Goal: Task Accomplishment & Management: Manage account settings

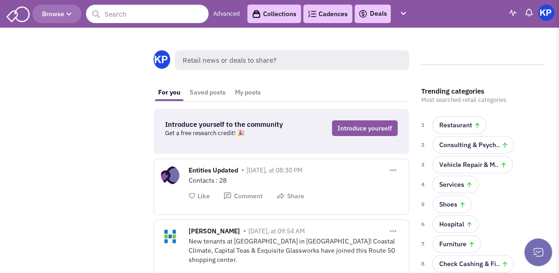
click at [377, 14] on link "Deals" at bounding box center [372, 13] width 29 height 11
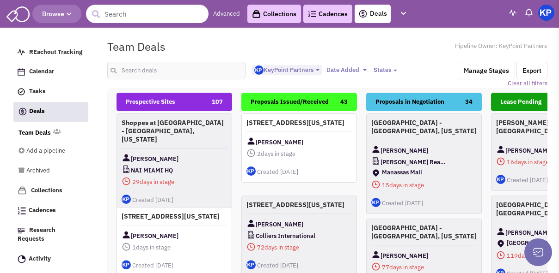
select select "1900"
select select
click at [213, 68] on input "text" at bounding box center [176, 71] width 139 height 18
type input "waterford"
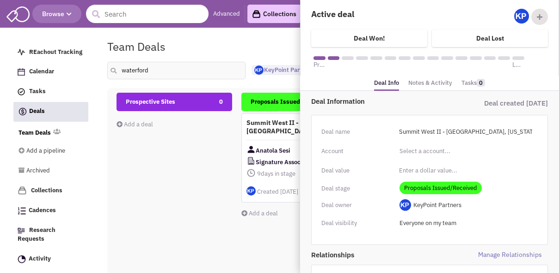
click at [441, 84] on link "Notes & Activity" at bounding box center [430, 83] width 44 height 13
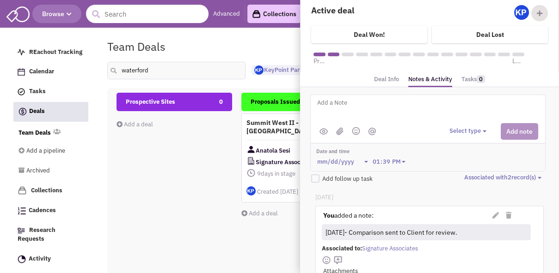
scroll to position [0, 0]
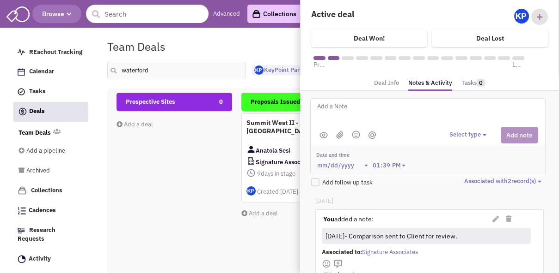
click at [388, 83] on link "Deal Info" at bounding box center [386, 83] width 25 height 13
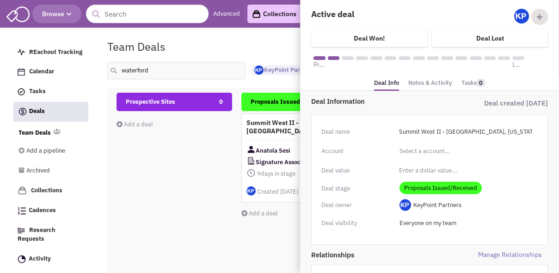
click at [434, 186] on span "Proposals Issued/Received" at bounding box center [440, 188] width 82 height 12
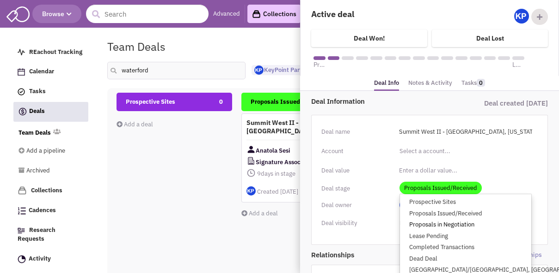
click at [441, 222] on link "Proposals in Negotiation" at bounding box center [465, 225] width 131 height 12
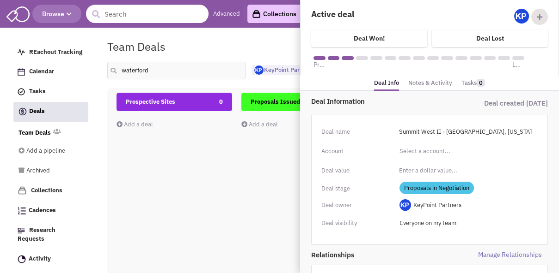
click at [423, 85] on link "Notes & Activity" at bounding box center [430, 83] width 44 height 13
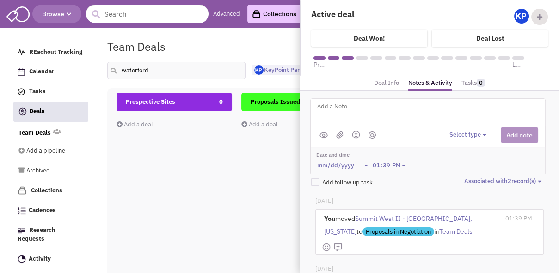
click at [418, 114] on textarea at bounding box center [430, 113] width 229 height 25
type textarea "[DATE]- Permitted Use info received; under review."
click at [453, 131] on button "Select type" at bounding box center [469, 135] width 40 height 9
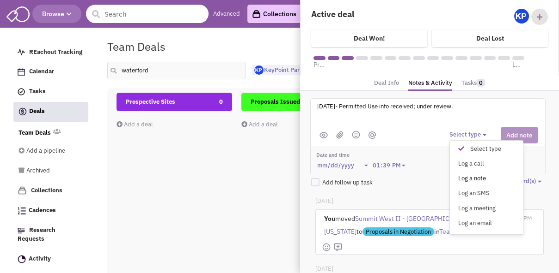
click at [468, 176] on div "Log a note" at bounding box center [463, 179] width 23 height 9
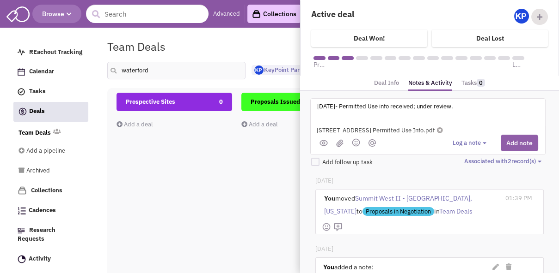
click at [527, 149] on button "Add note" at bounding box center [518, 143] width 37 height 17
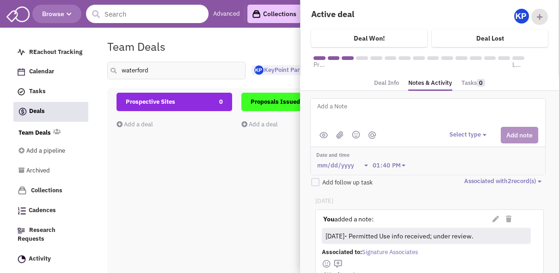
click at [267, 43] on div "Team Deals Pipeline Owner: KeyPoint Partners" at bounding box center [327, 46] width 452 height 21
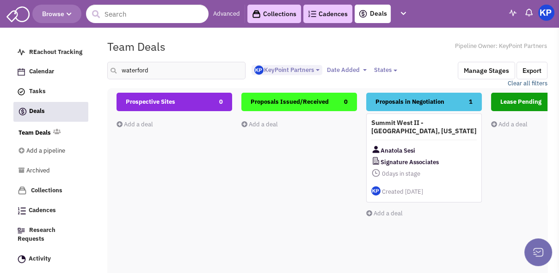
click at [519, 84] on link "Clear all filters" at bounding box center [527, 83] width 40 height 9
select select
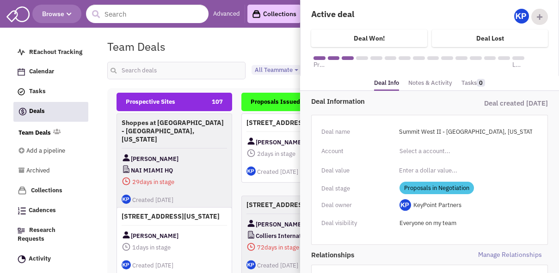
click at [421, 83] on link "Notes & Activity" at bounding box center [430, 83] width 44 height 13
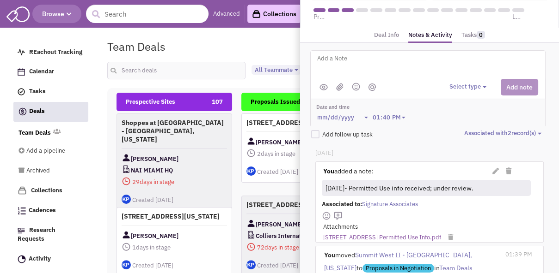
scroll to position [46, 0]
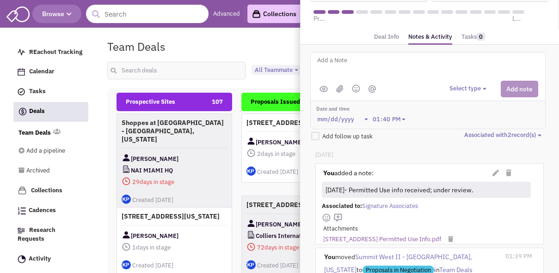
click at [378, 69] on textarea at bounding box center [430, 67] width 229 height 25
type textarea "[DATE]- Draft revised proposal sent to Client for review."
click at [471, 86] on button "Select type" at bounding box center [469, 89] width 40 height 9
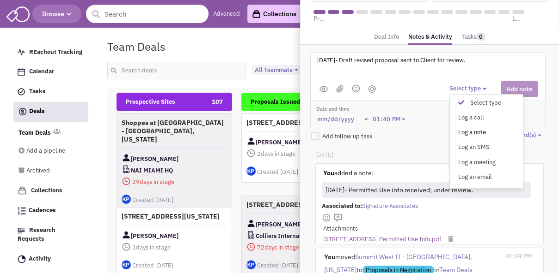
click at [471, 130] on div "Log a note" at bounding box center [463, 132] width 23 height 9
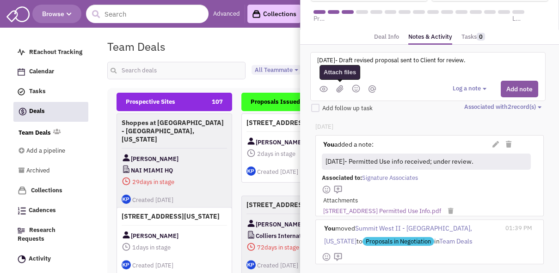
click at [339, 88] on img at bounding box center [339, 89] width 7 height 8
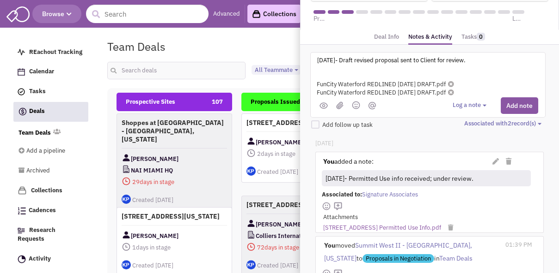
click at [454, 92] on icon at bounding box center [451, 93] width 6 height 6
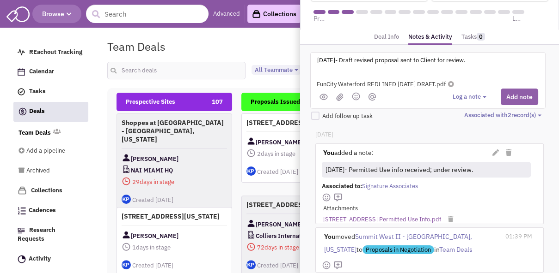
click at [518, 93] on button "Add note" at bounding box center [518, 97] width 37 height 17
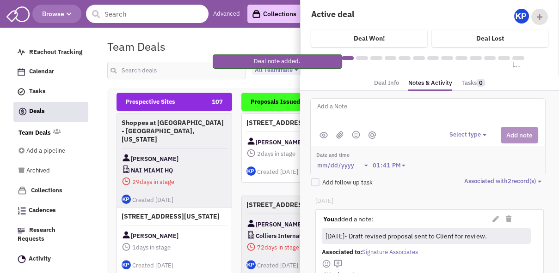
click at [261, 85] on fieldset "Team Deals Pipeline Owner: KeyPoint Partners <img src='[URL][DOMAIN_NAME][DATE]…" at bounding box center [327, 62] width 440 height 52
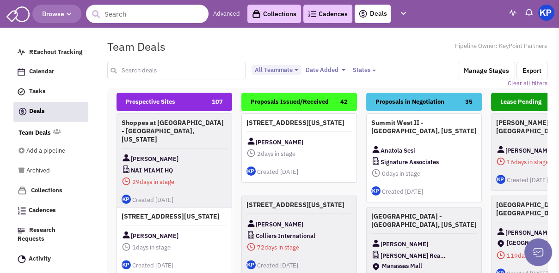
click at [165, 70] on input "text" at bounding box center [176, 71] width 139 height 18
type input "belleview"
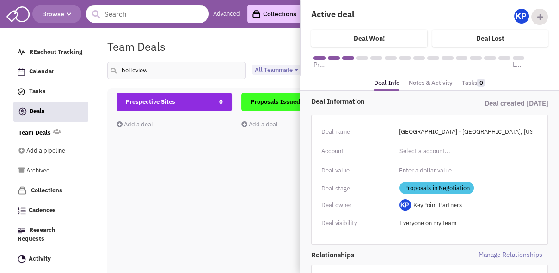
click at [429, 83] on link "Notes & Activity" at bounding box center [430, 83] width 44 height 13
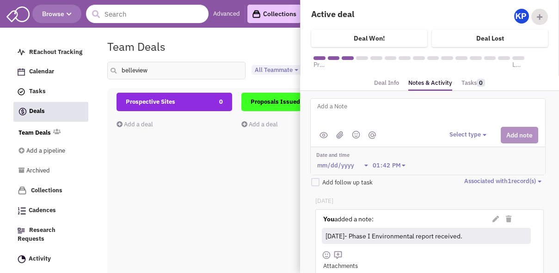
click at [454, 134] on button "Select type" at bounding box center [469, 135] width 40 height 9
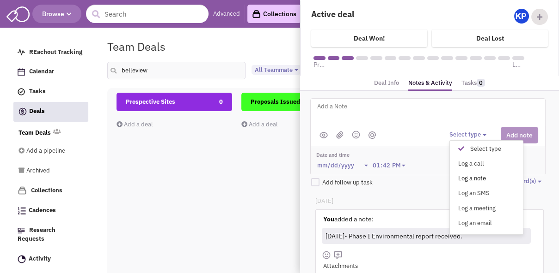
click at [468, 177] on div "Log a note" at bounding box center [463, 179] width 23 height 9
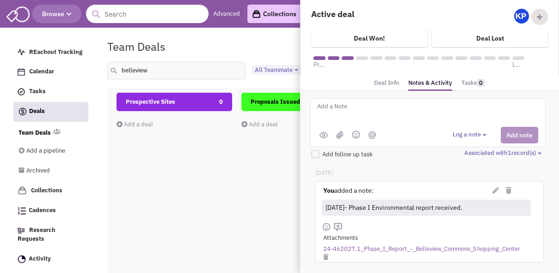
click at [372, 109] on textarea at bounding box center [430, 113] width 229 height 25
type textarea "[DATE]- Revised proposal issued."
click at [340, 137] on img at bounding box center [339, 135] width 7 height 8
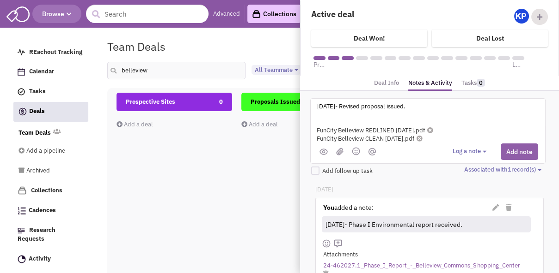
click at [513, 149] on button "Add note" at bounding box center [518, 152] width 37 height 17
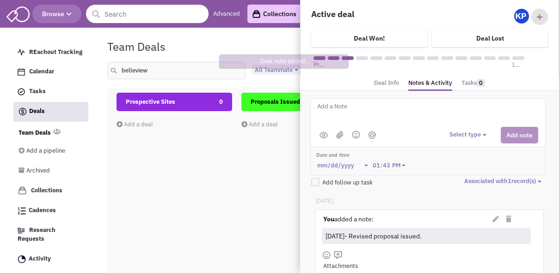
click at [256, 36] on div "Team Deals Pipeline Owner: KeyPoint Partners" at bounding box center [327, 46] width 452 height 21
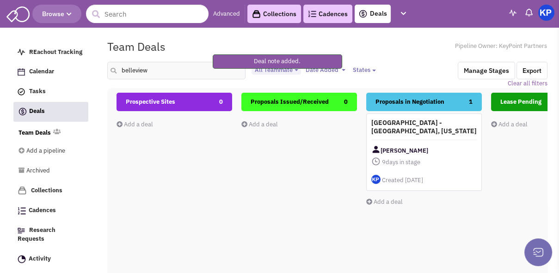
click at [551, 12] on img at bounding box center [546, 13] width 16 height 16
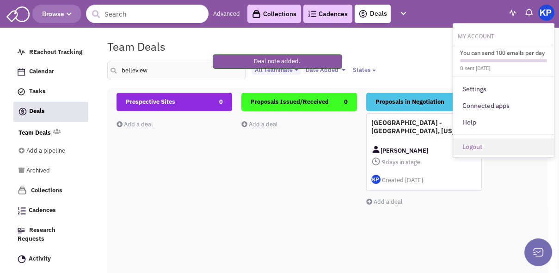
click at [479, 147] on link "Logout" at bounding box center [503, 147] width 101 height 17
